Goal: Check status

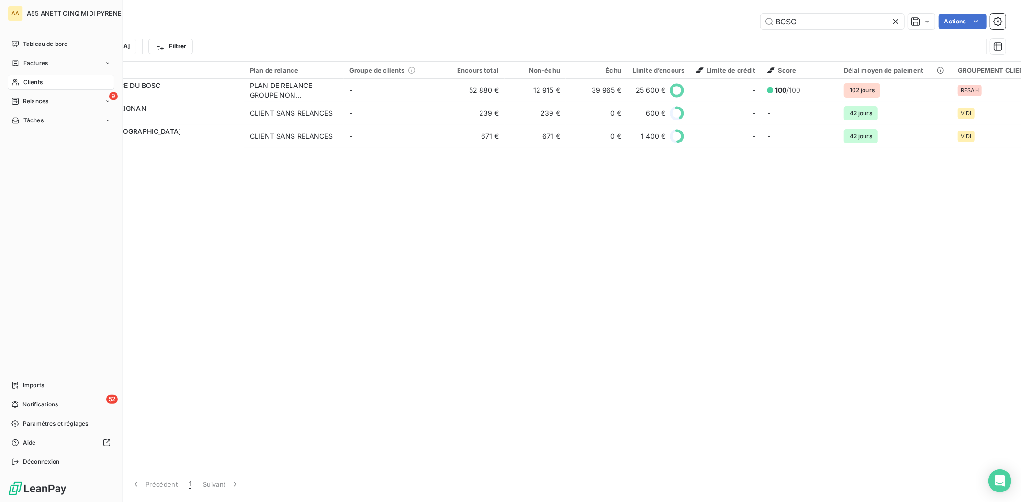
click at [35, 69] on div "Factures" at bounding box center [61, 63] width 107 height 15
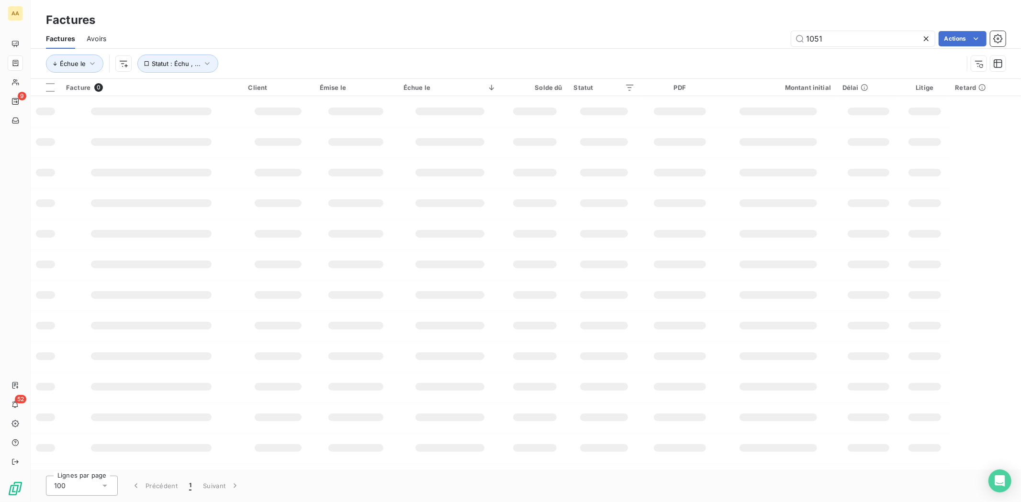
click at [737, 29] on div "Factures Factures Avoirs 1051 Actions Échue le Statut : Échu , ..." at bounding box center [526, 39] width 990 height 79
drag, startPoint x: 827, startPoint y: 33, endPoint x: 827, endPoint y: 40, distance: 6.2
click at [827, 37] on input "1051" at bounding box center [863, 38] width 144 height 15
click at [827, 40] on input "1051" at bounding box center [863, 38] width 144 height 15
click at [828, 40] on input "1051" at bounding box center [863, 38] width 144 height 15
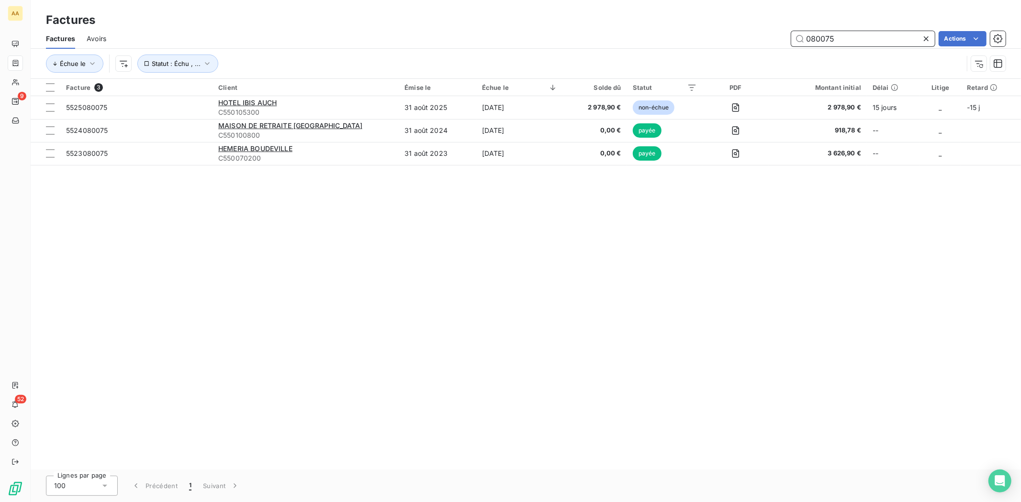
drag, startPoint x: 844, startPoint y: 39, endPoint x: 852, endPoint y: 40, distance: 8.2
click at [844, 39] on input "080075" at bounding box center [863, 38] width 144 height 15
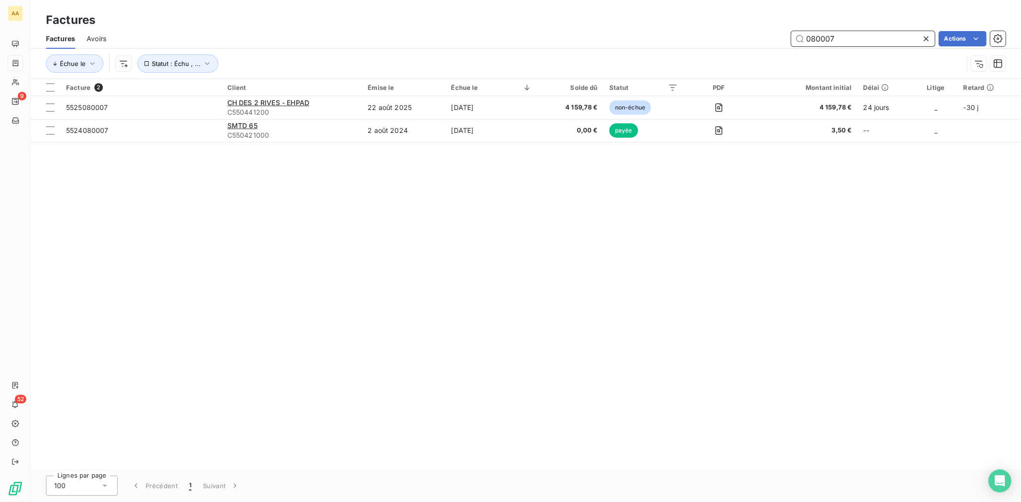
drag, startPoint x: 852, startPoint y: 39, endPoint x: 514, endPoint y: 41, distance: 337.4
click at [561, 43] on div "080007 Actions" at bounding box center [562, 38] width 888 height 15
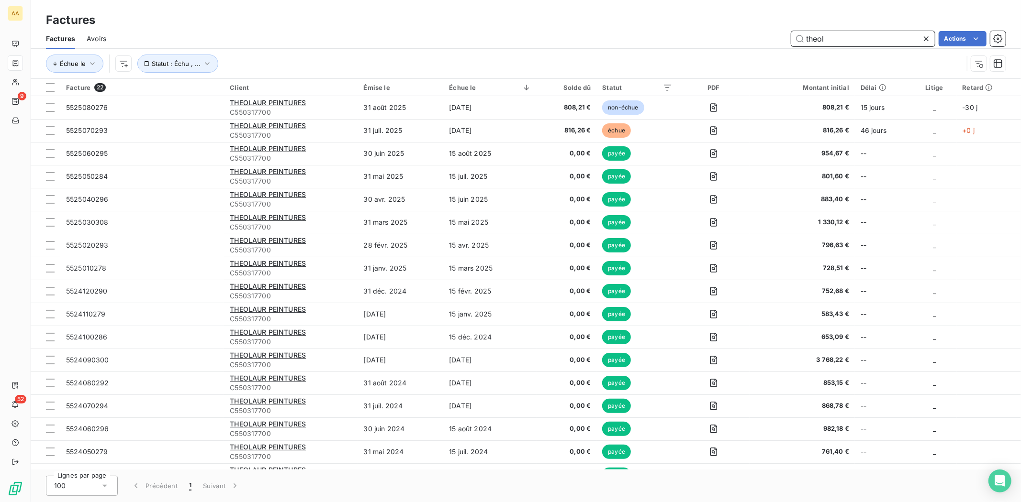
type input "theol"
